Goal: Task Accomplishment & Management: Manage account settings

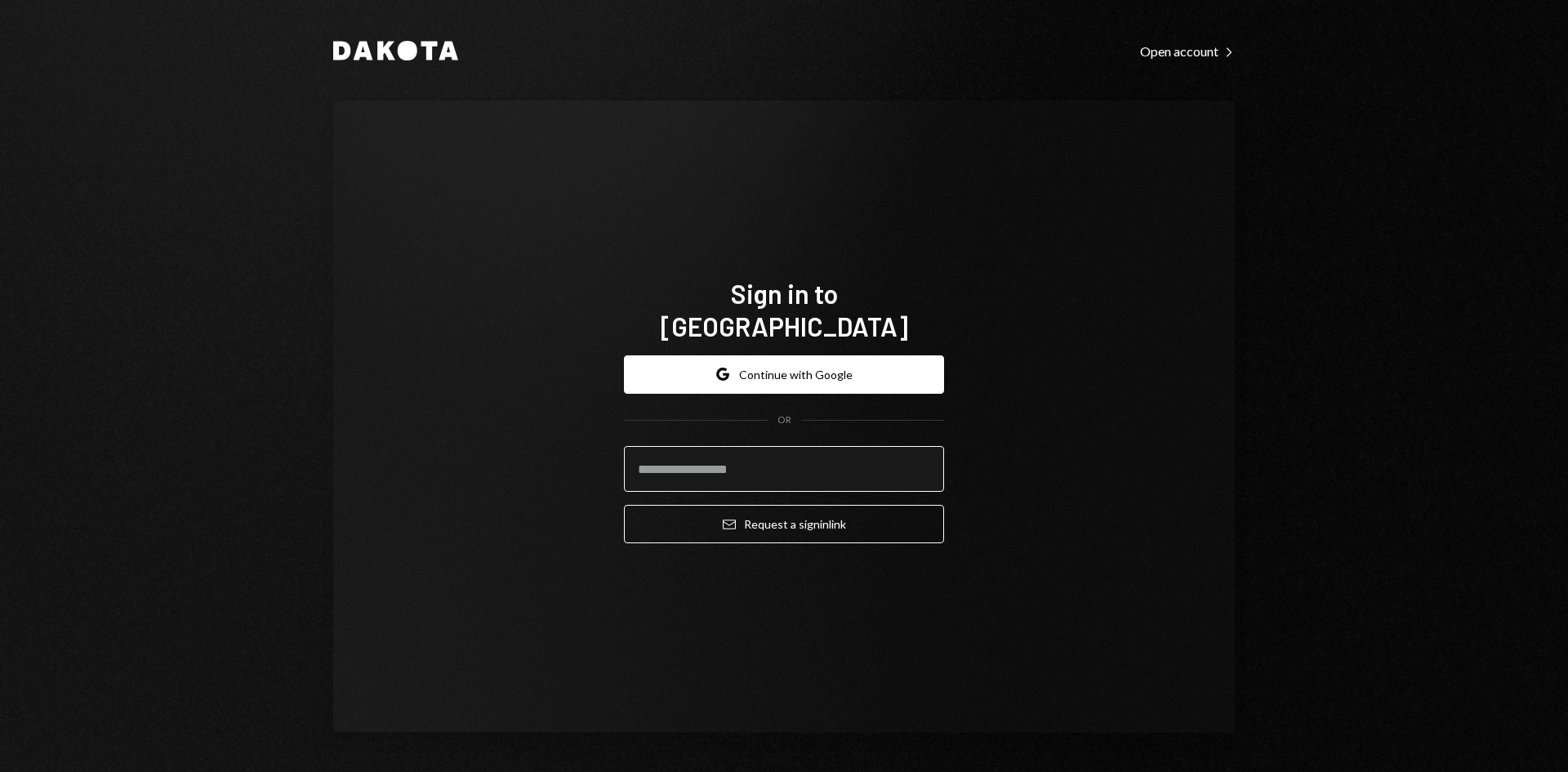
click at [742, 446] on input "email" at bounding box center [783, 469] width 320 height 46
type input "**********"
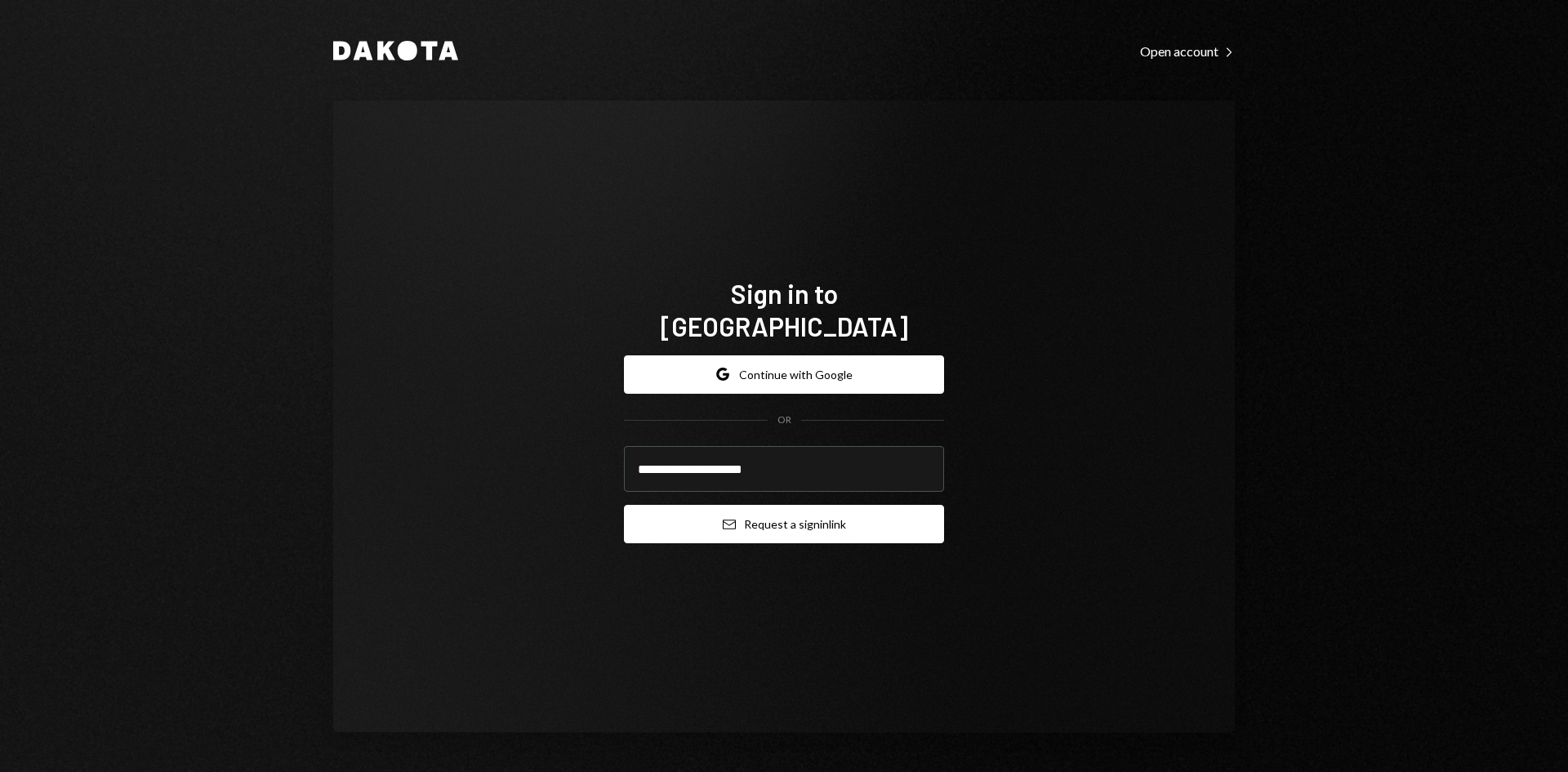
click at [767, 517] on button "Email Request a sign in link" at bounding box center [783, 523] width 320 height 39
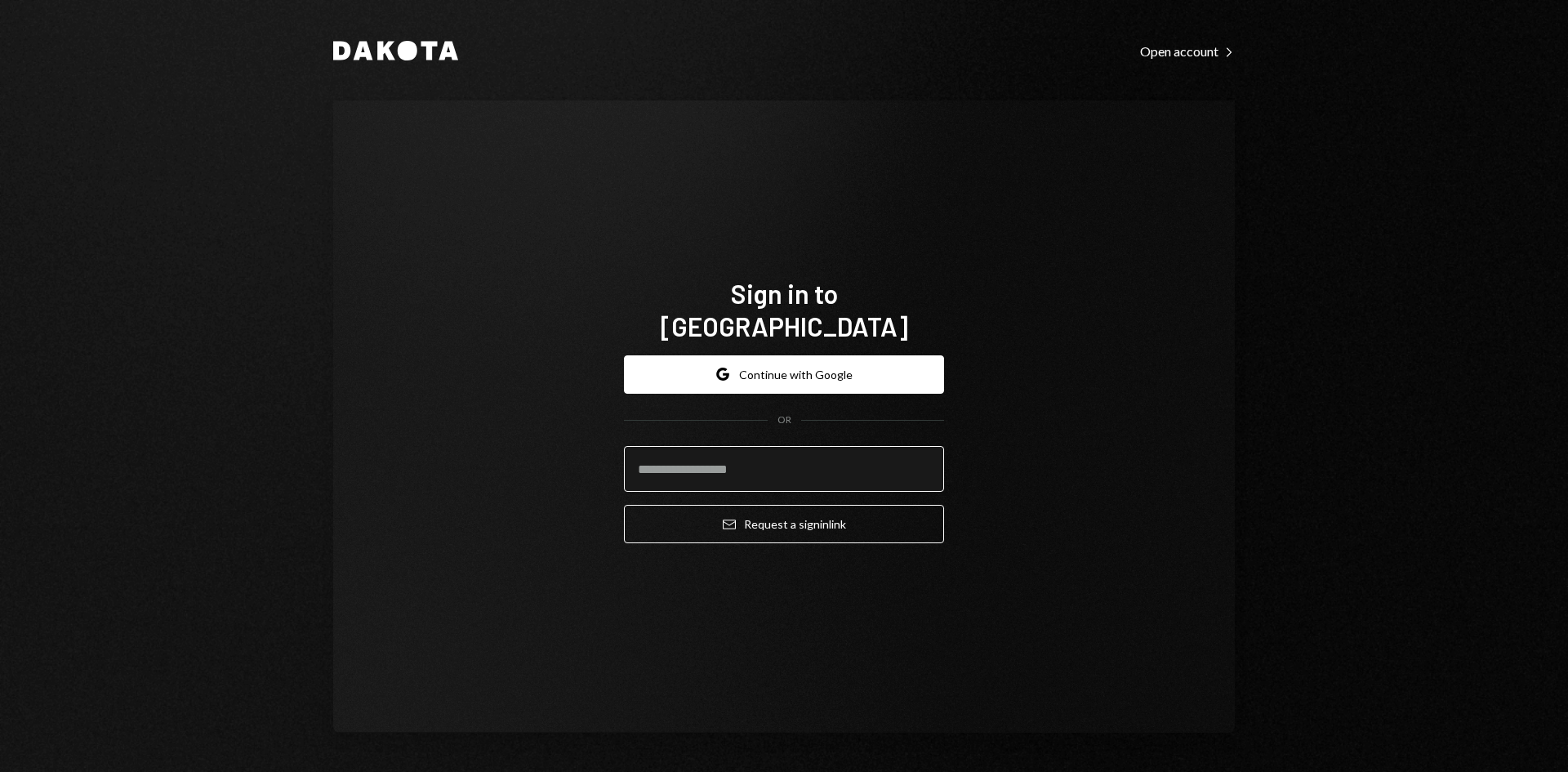
click at [672, 474] on input "email" at bounding box center [783, 469] width 320 height 46
type input "**********"
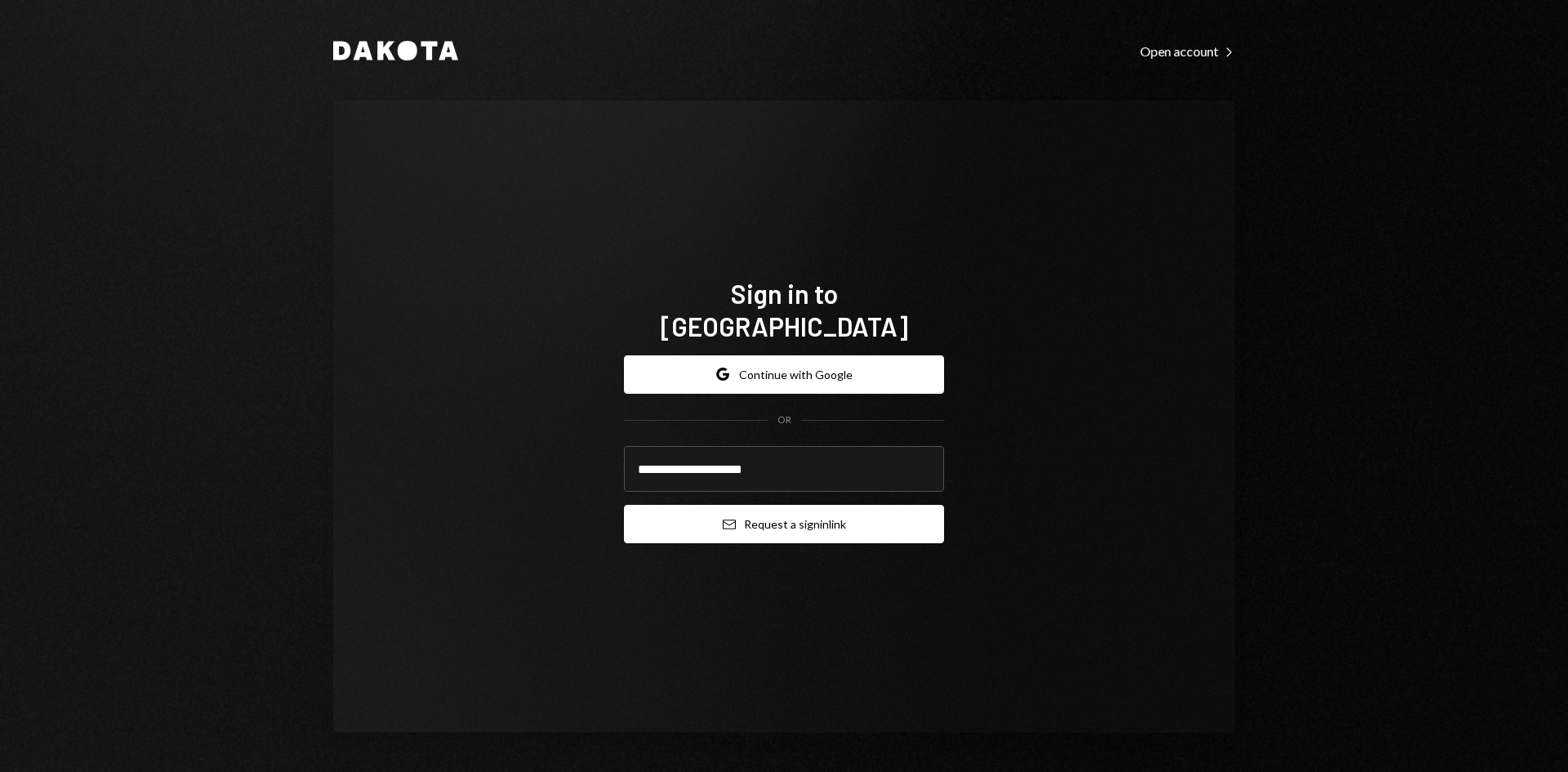
click at [768, 515] on button "Email Request a sign in link" at bounding box center [783, 523] width 320 height 39
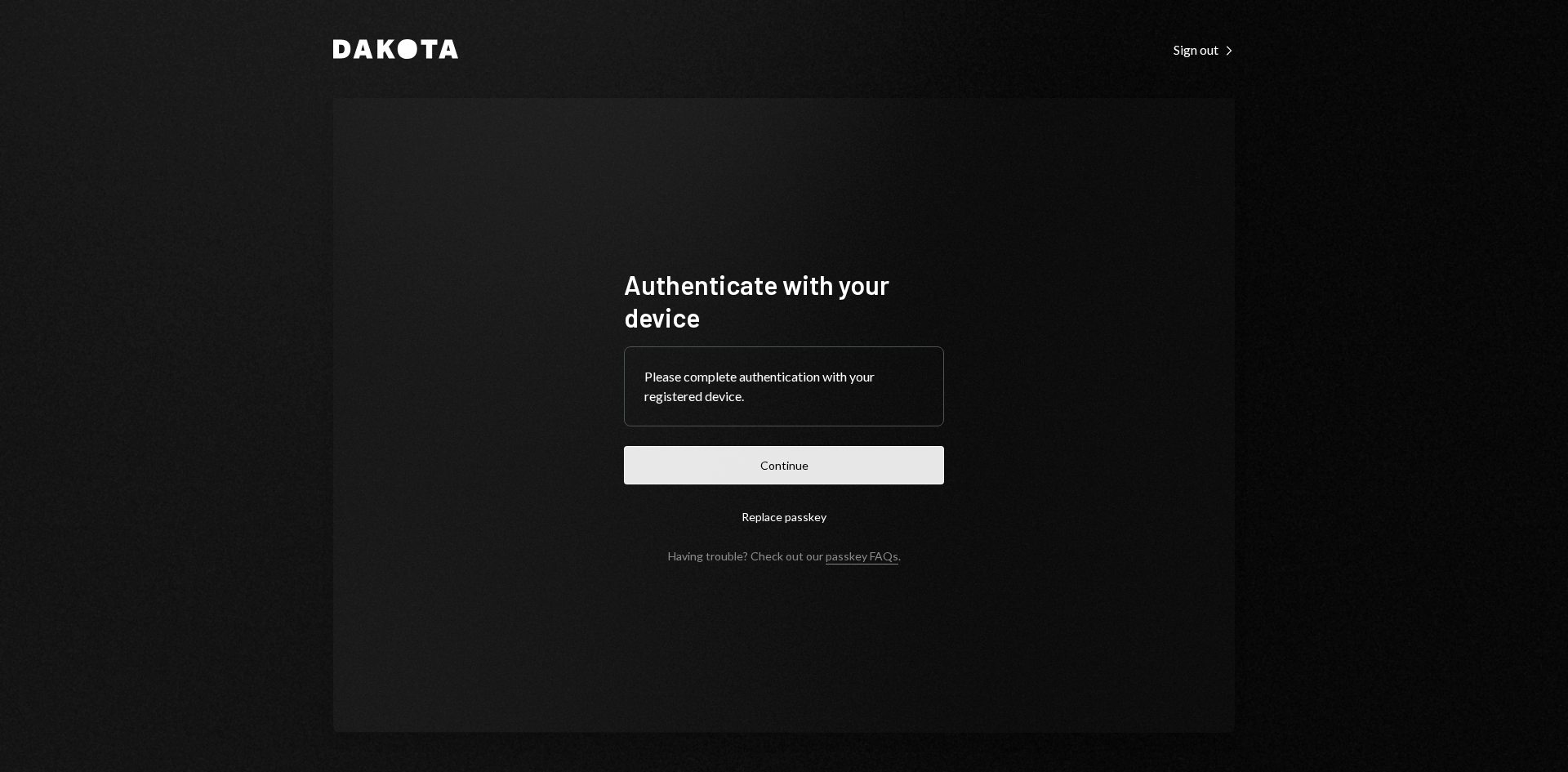
click at [781, 466] on button "Continue" at bounding box center [783, 465] width 320 height 39
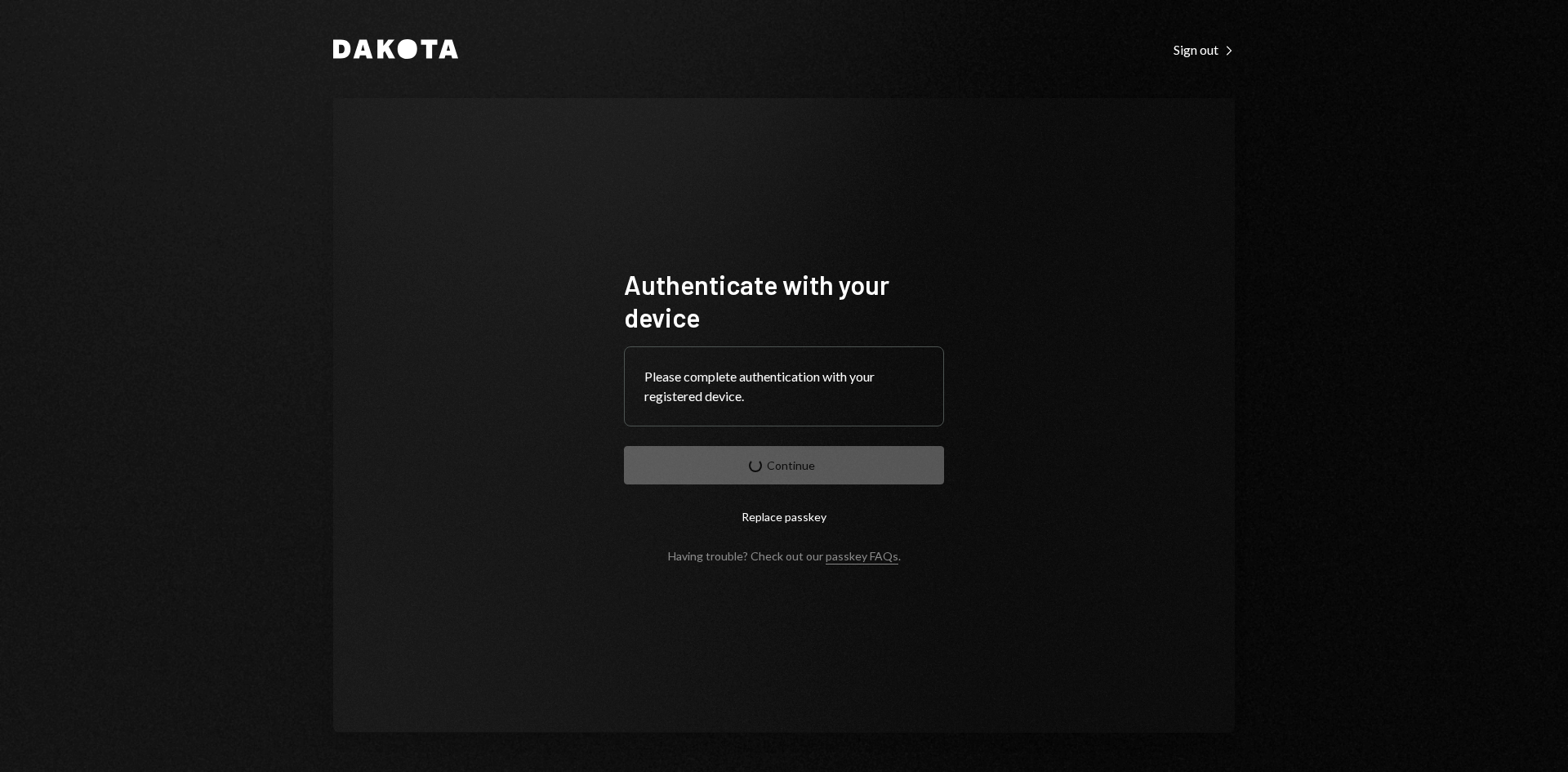
click at [770, 388] on div "Please complete authentication with your registered device." at bounding box center [783, 386] width 279 height 39
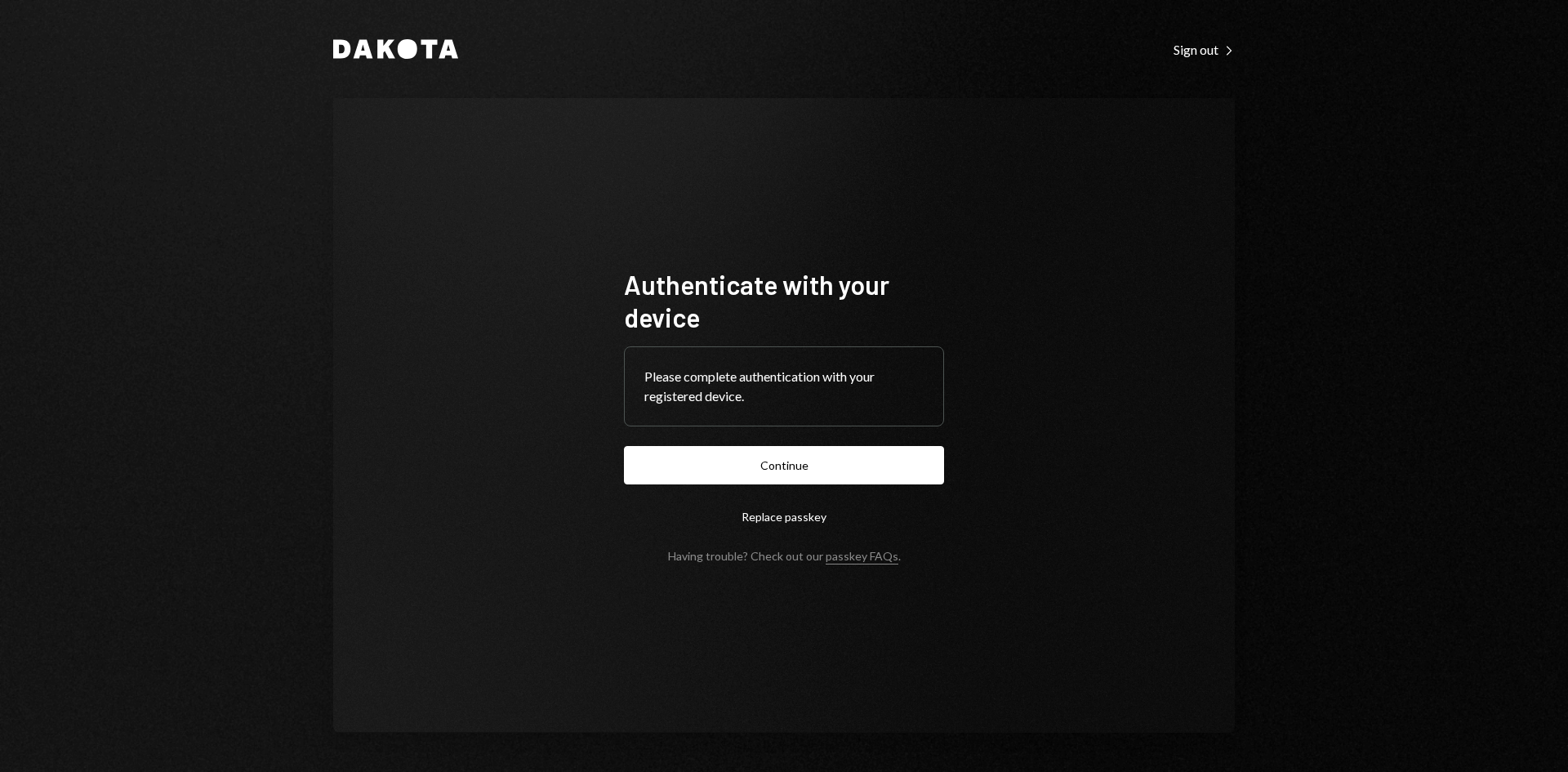
click at [779, 454] on button "Continue" at bounding box center [783, 465] width 320 height 39
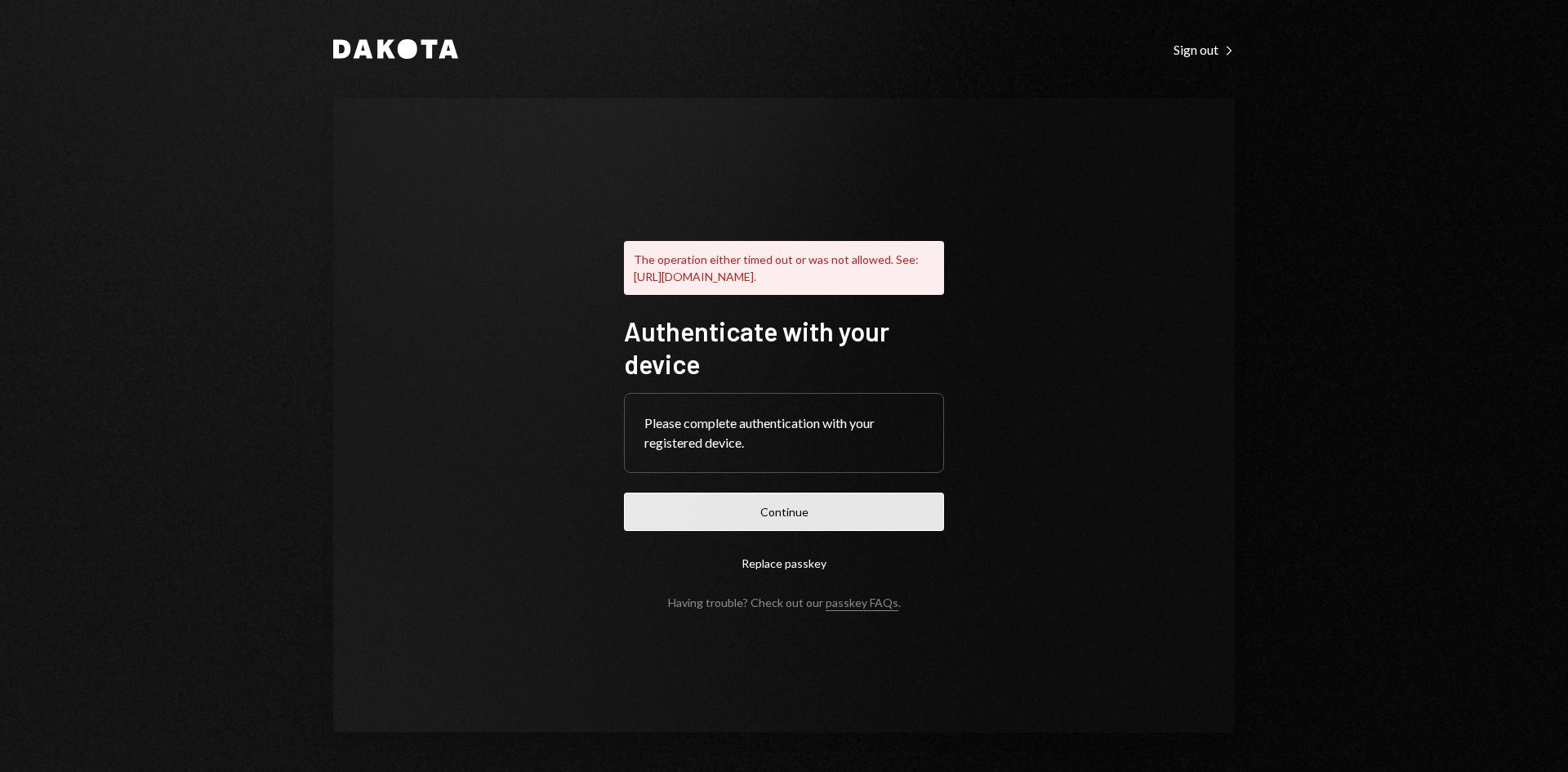
click at [778, 516] on button "Continue" at bounding box center [783, 511] width 320 height 39
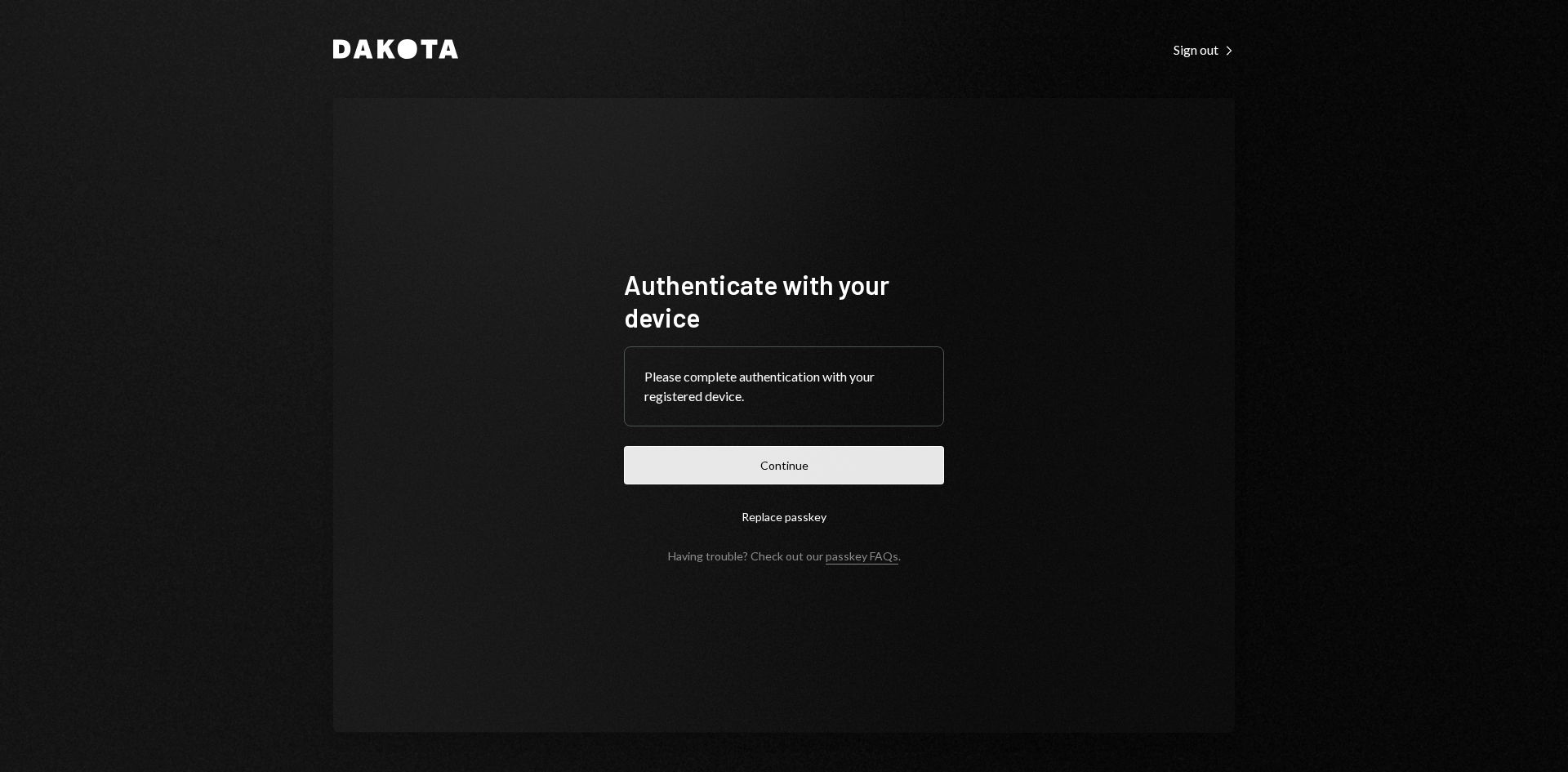
click at [692, 467] on button "Continue" at bounding box center [783, 465] width 320 height 39
click at [803, 468] on button "Continue" at bounding box center [783, 465] width 320 height 39
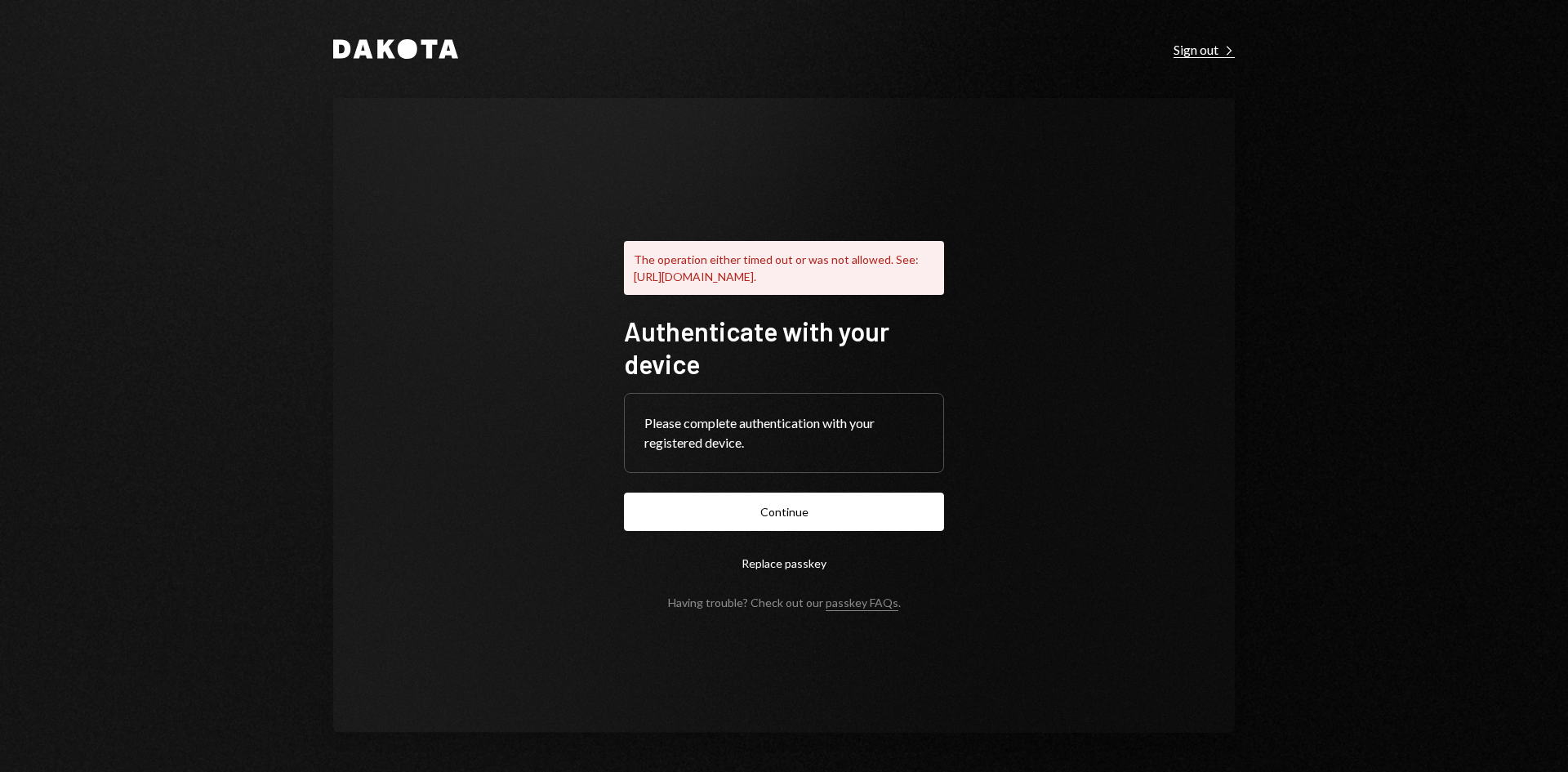
click at [1218, 54] on div "Sign out Right Caret" at bounding box center [1204, 49] width 61 height 16
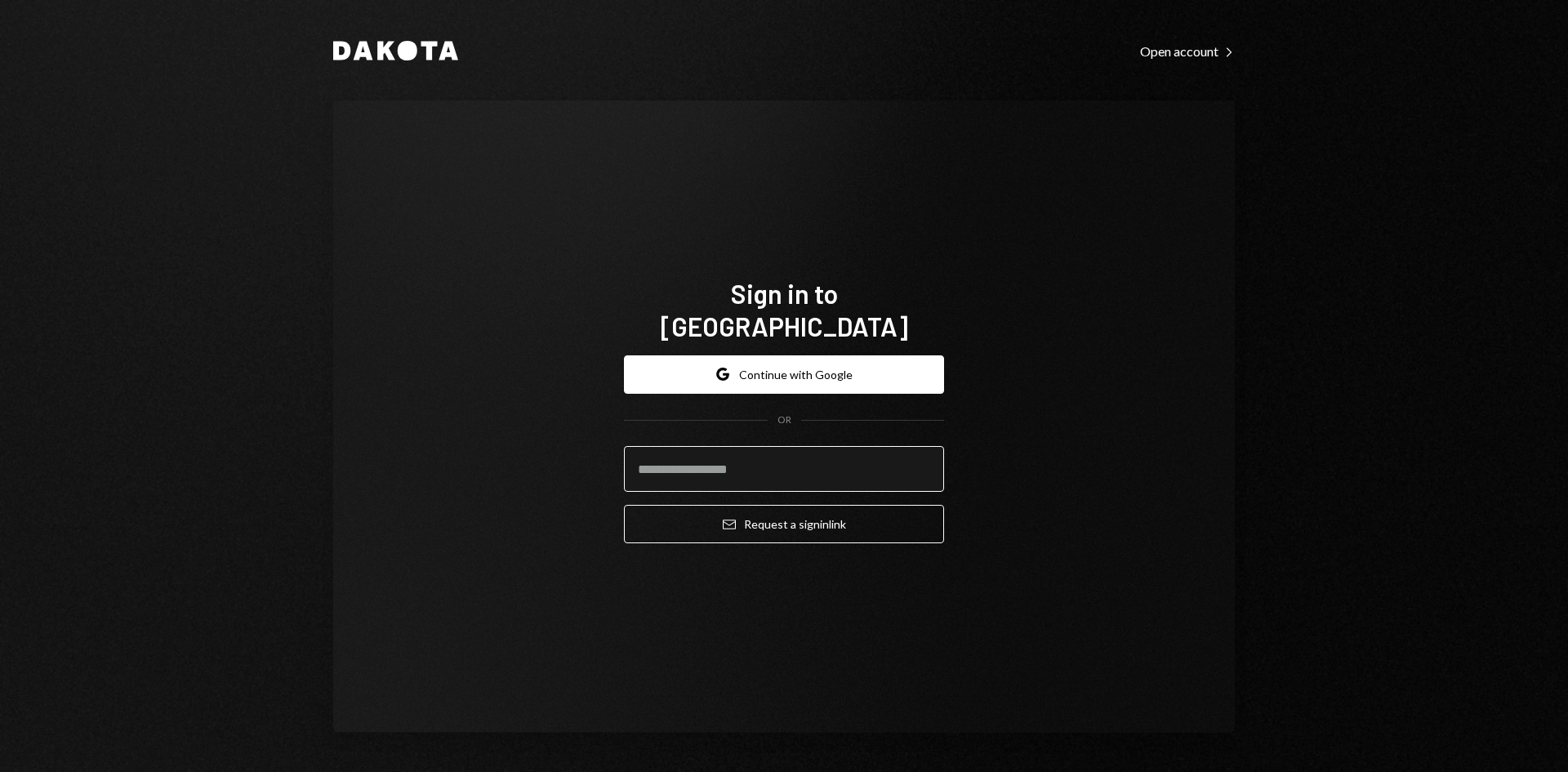
click at [761, 446] on input "email" at bounding box center [783, 469] width 320 height 46
type input "**********"
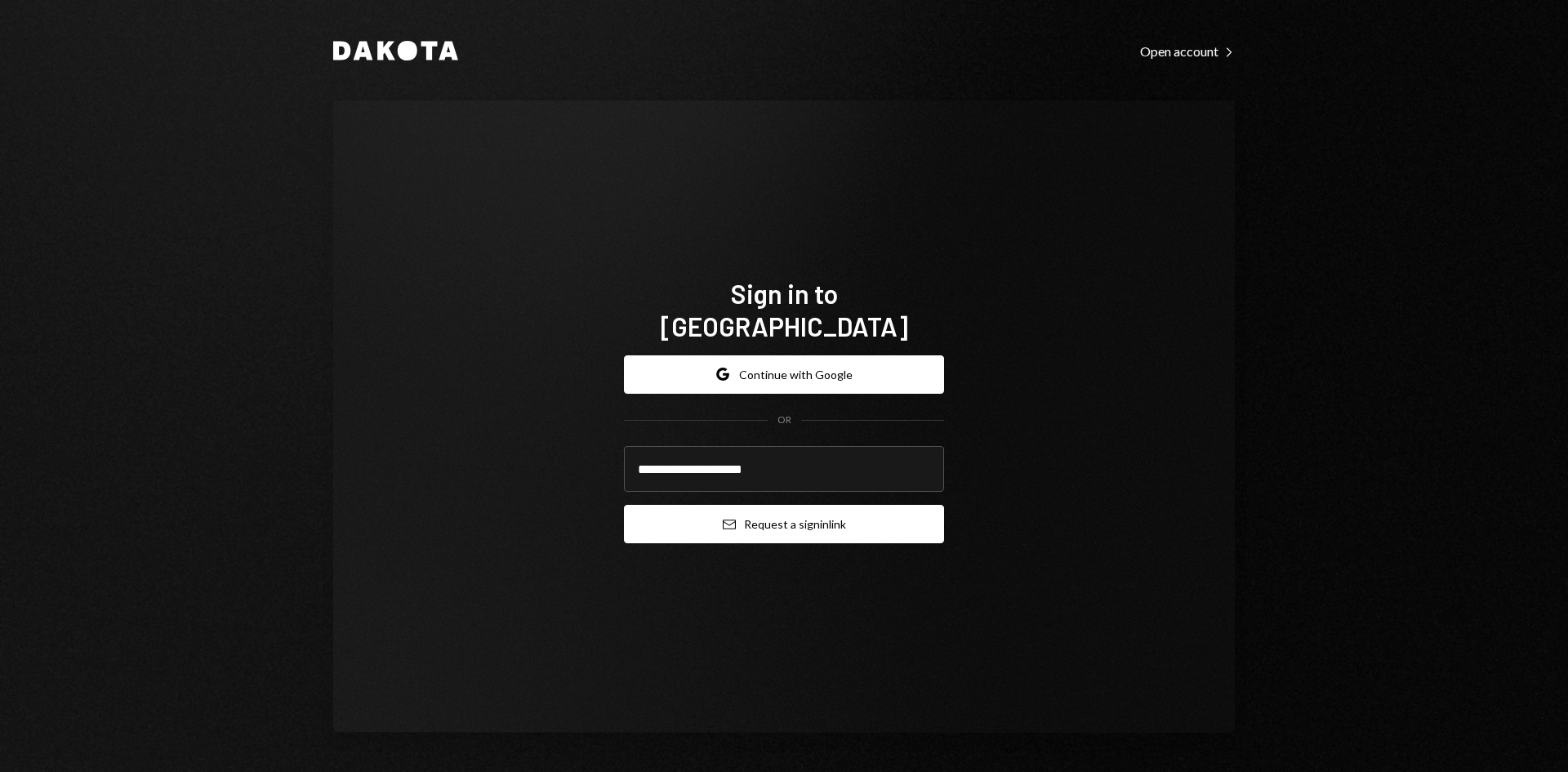
click at [774, 515] on button "Email Request a sign in link" at bounding box center [783, 523] width 320 height 39
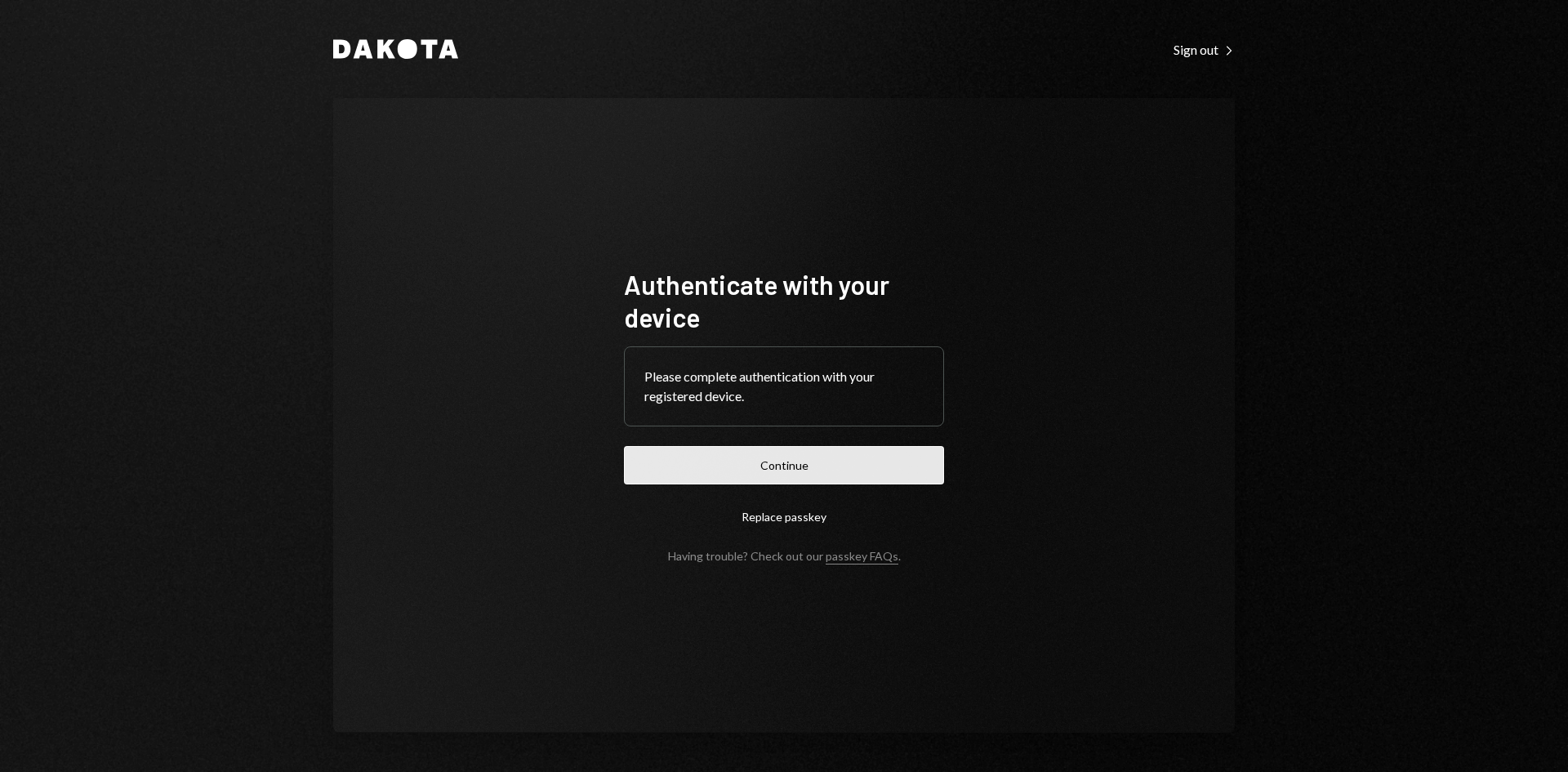
click at [729, 456] on button "Continue" at bounding box center [783, 465] width 320 height 39
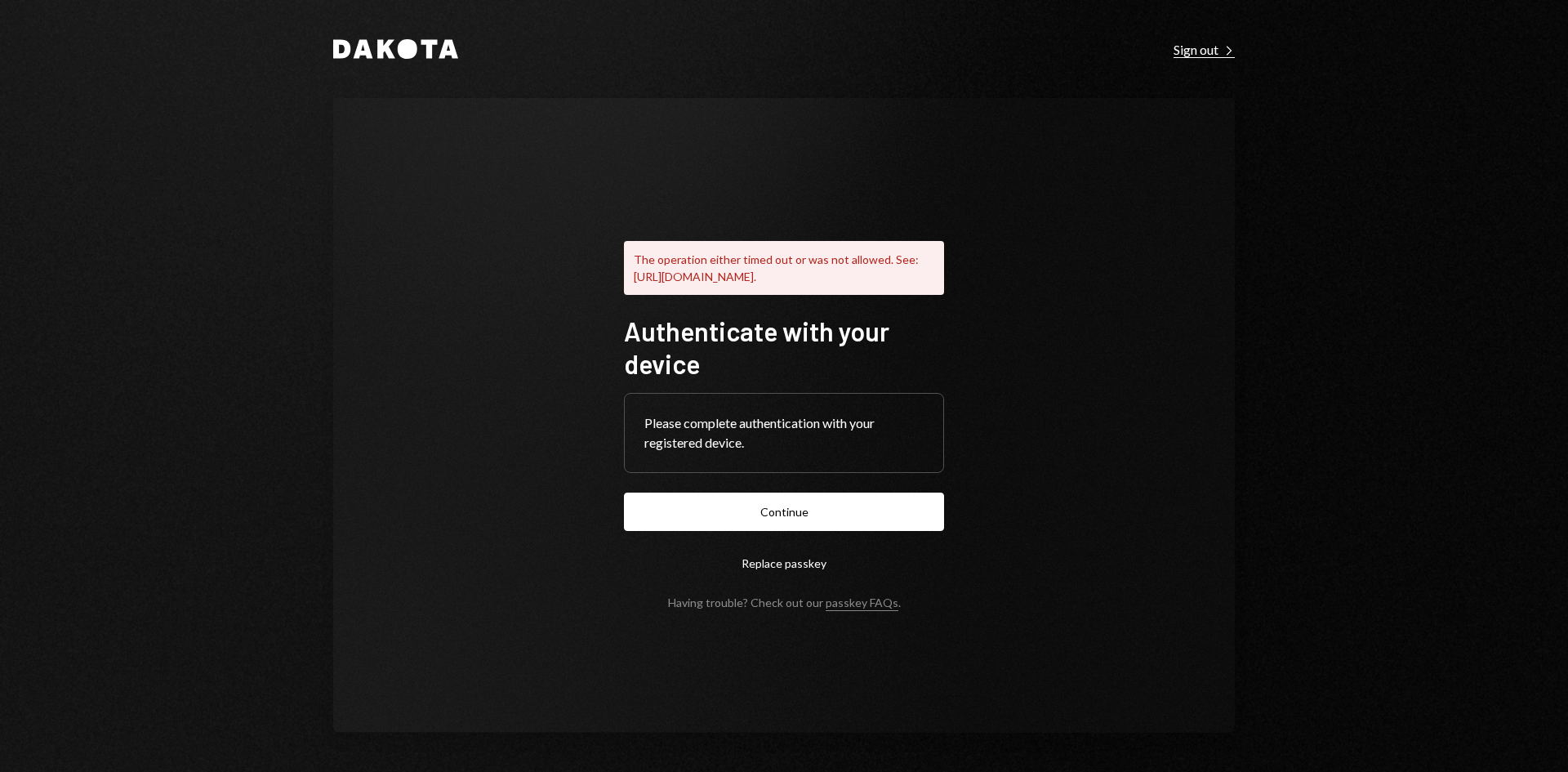
click at [1199, 47] on div "Sign out Right Caret" at bounding box center [1204, 49] width 61 height 16
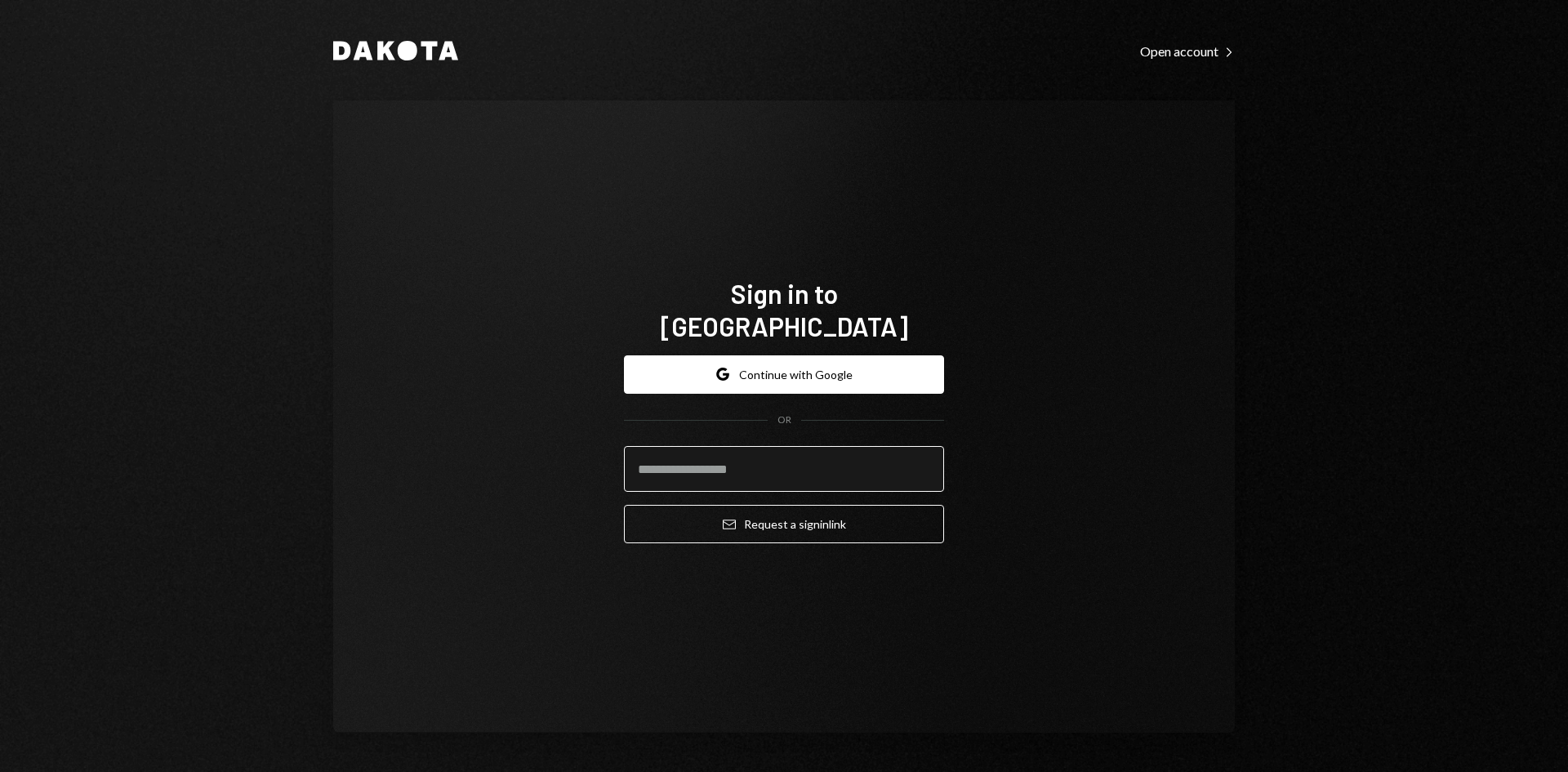
click at [749, 459] on input "email" at bounding box center [783, 469] width 320 height 46
type input "**********"
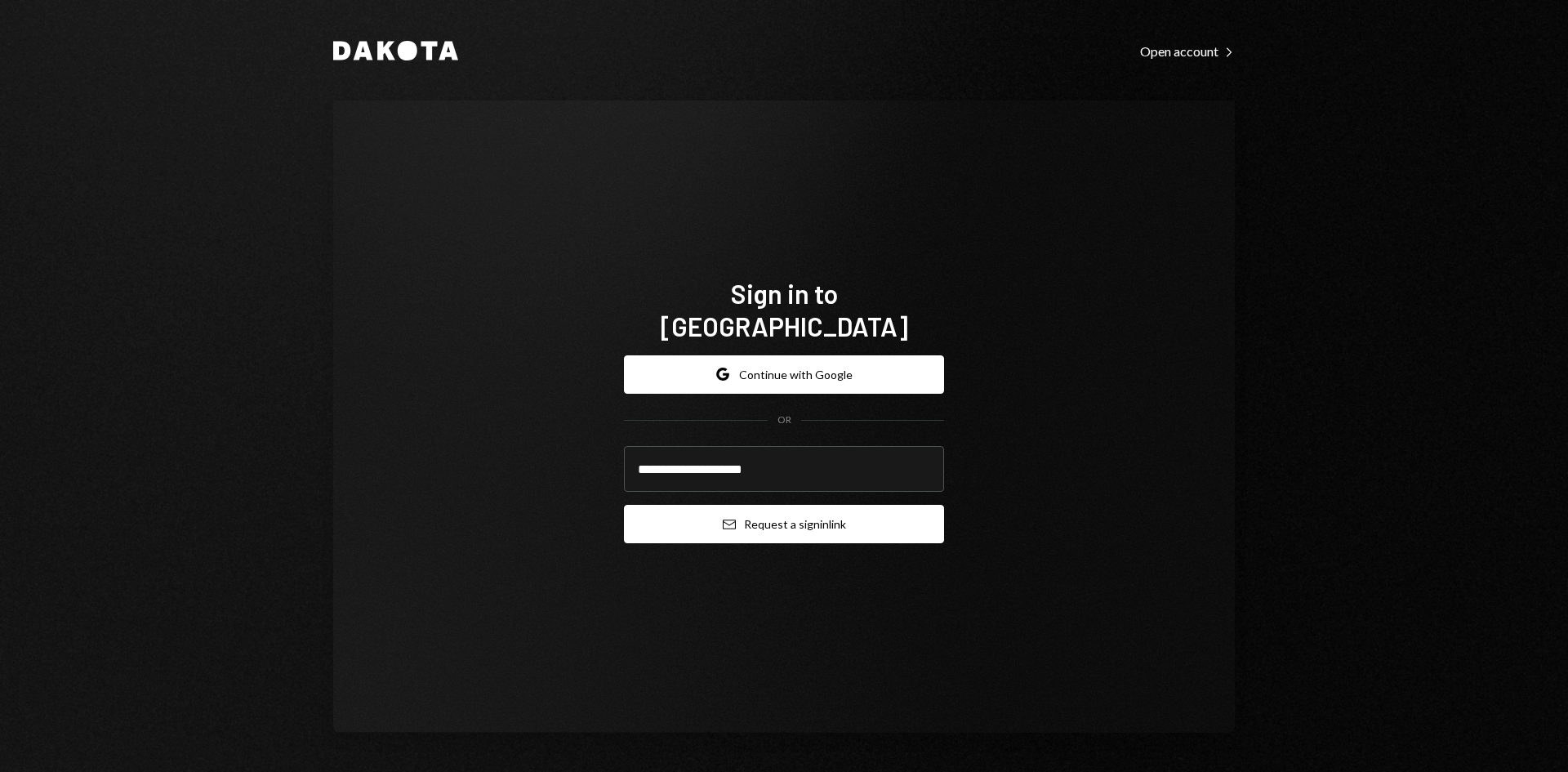
click at [769, 521] on button "Email Request a sign in link" at bounding box center [783, 523] width 320 height 39
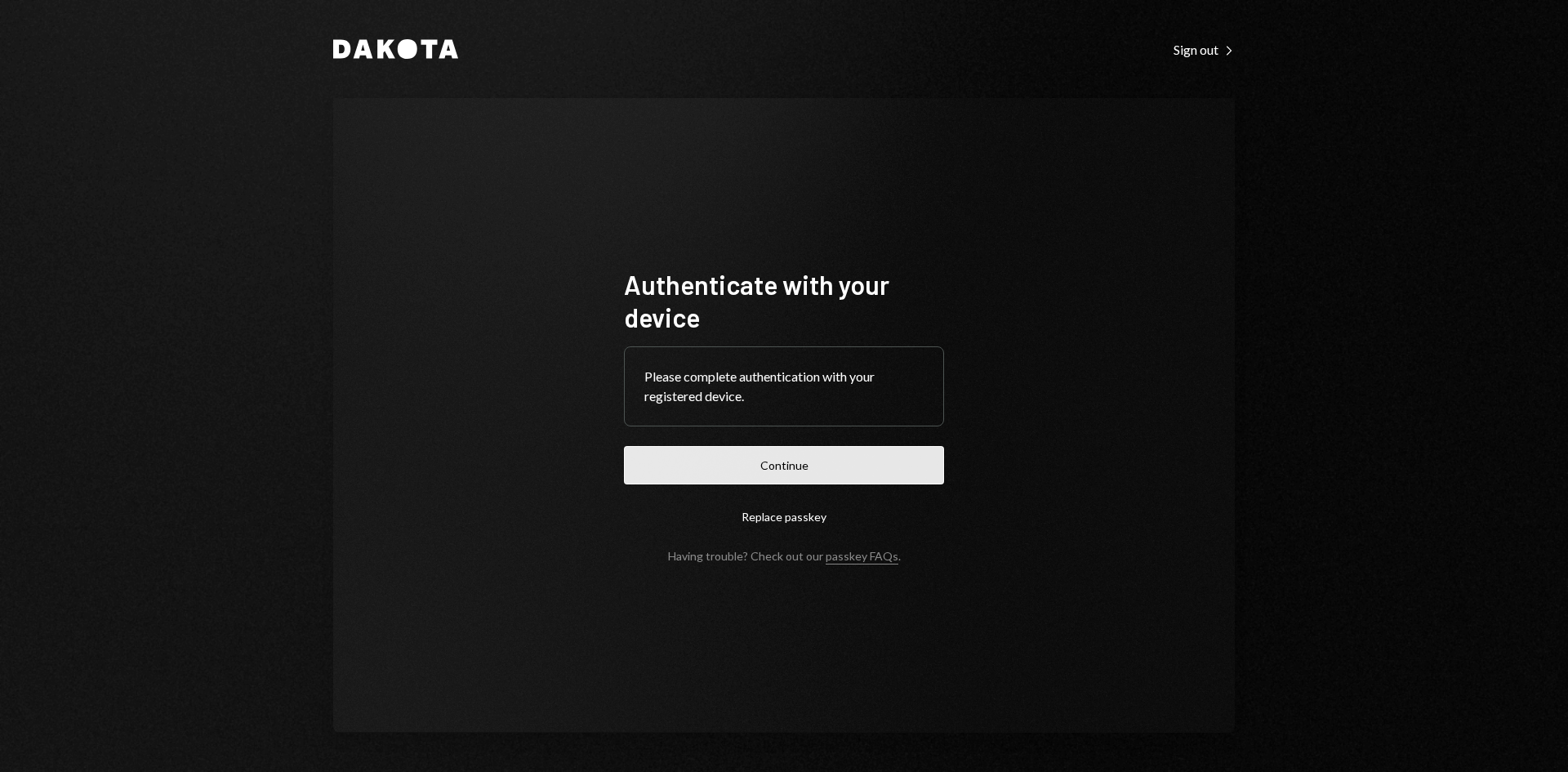
click at [799, 456] on button "Continue" at bounding box center [783, 465] width 320 height 39
